Goal: Task Accomplishment & Management: Manage account settings

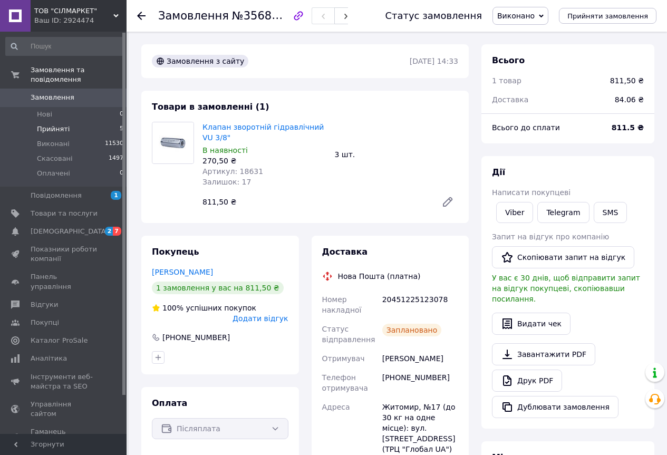
click at [79, 122] on li "Прийняті 5" at bounding box center [65, 129] width 130 height 15
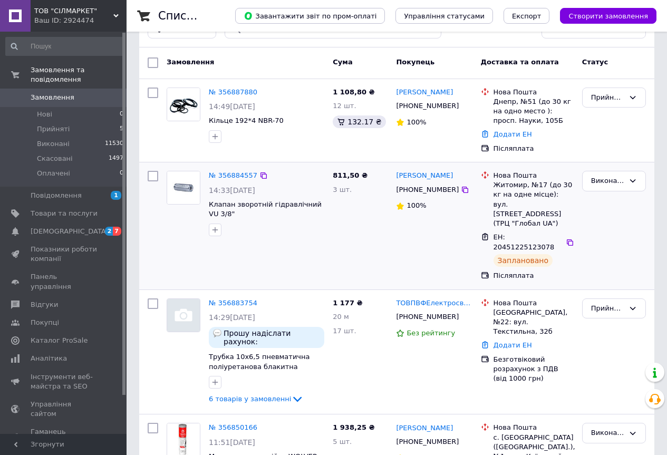
scroll to position [158, 0]
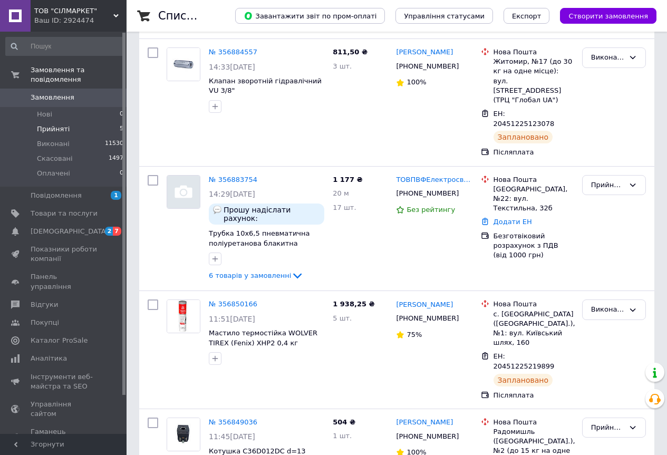
click at [80, 122] on li "Прийняті 5" at bounding box center [65, 129] width 130 height 15
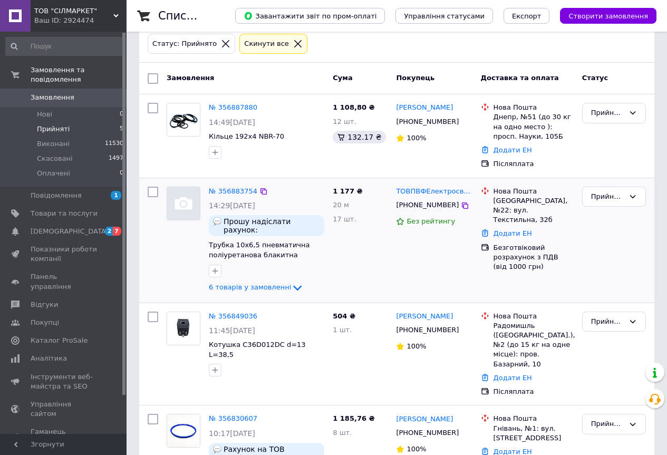
scroll to position [7, 0]
